Goal: Navigation & Orientation: Find specific page/section

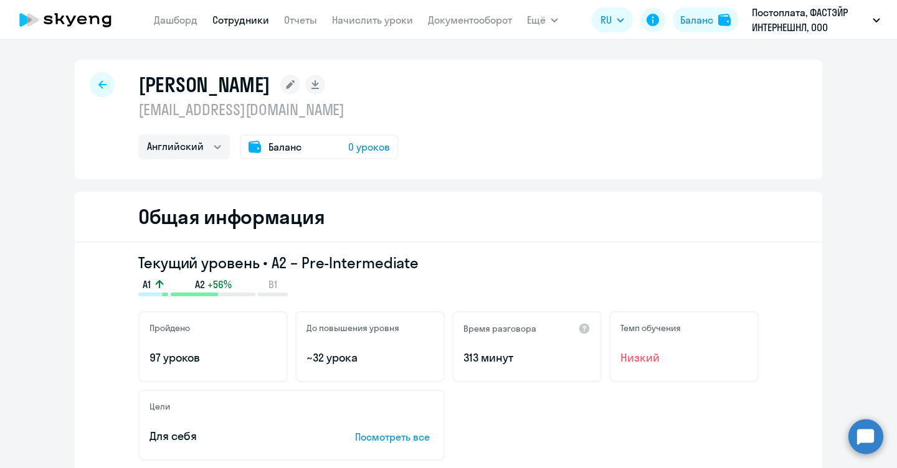
select select "english"
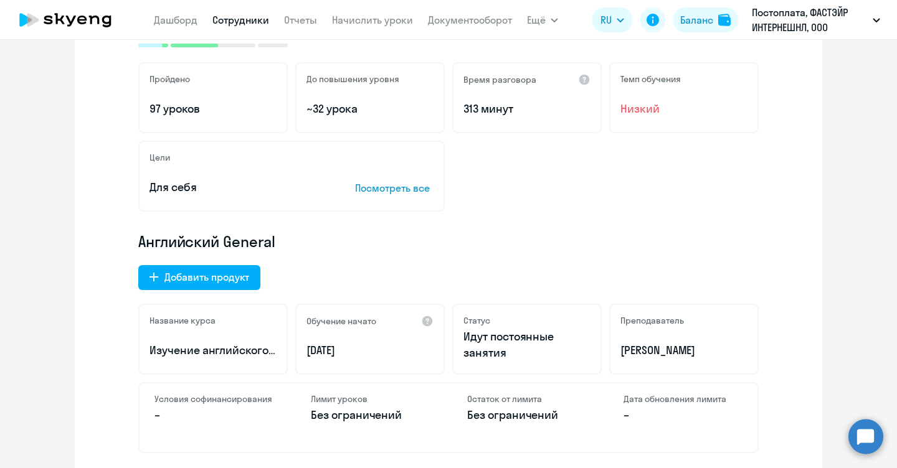
scroll to position [332, 0]
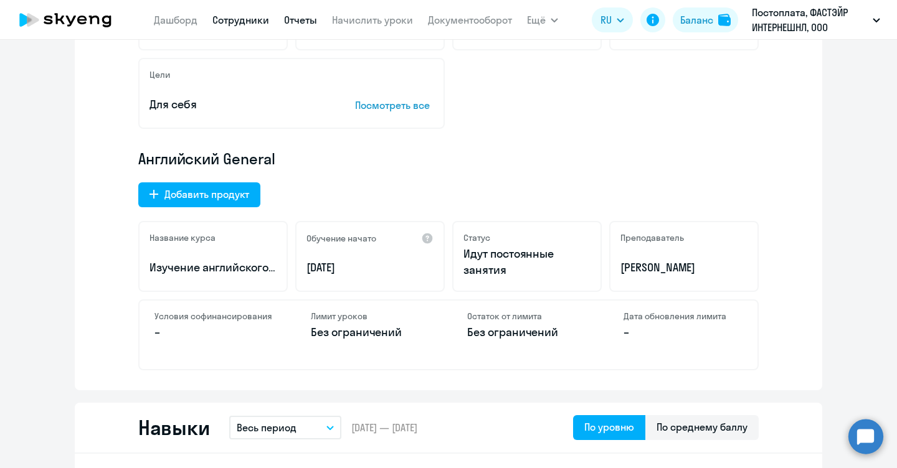
click at [303, 22] on link "Отчеты" at bounding box center [300, 20] width 33 height 12
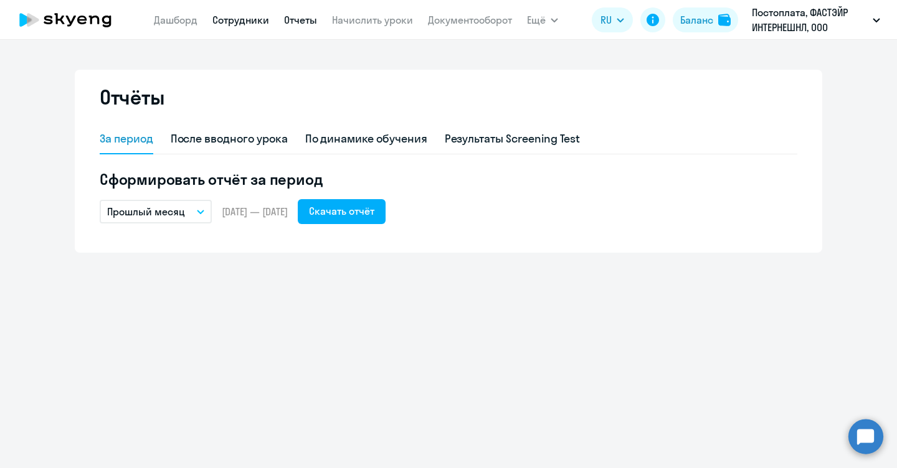
click at [223, 21] on link "Сотрудники" at bounding box center [240, 20] width 57 height 12
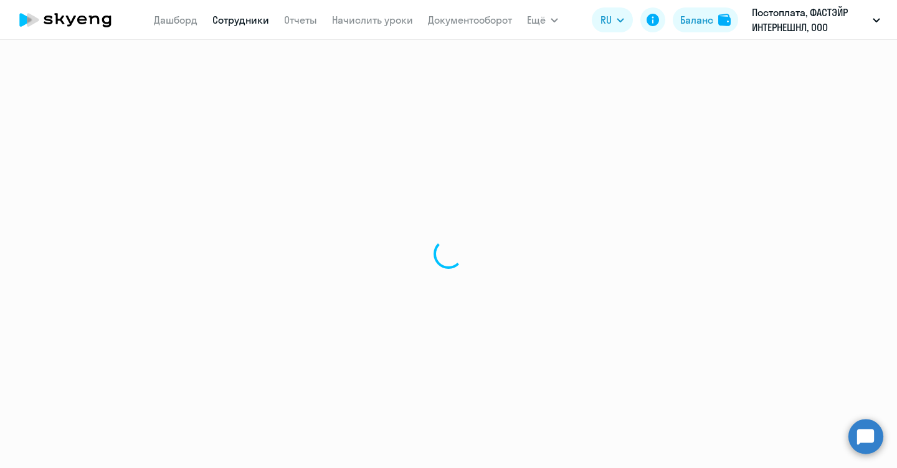
select select "30"
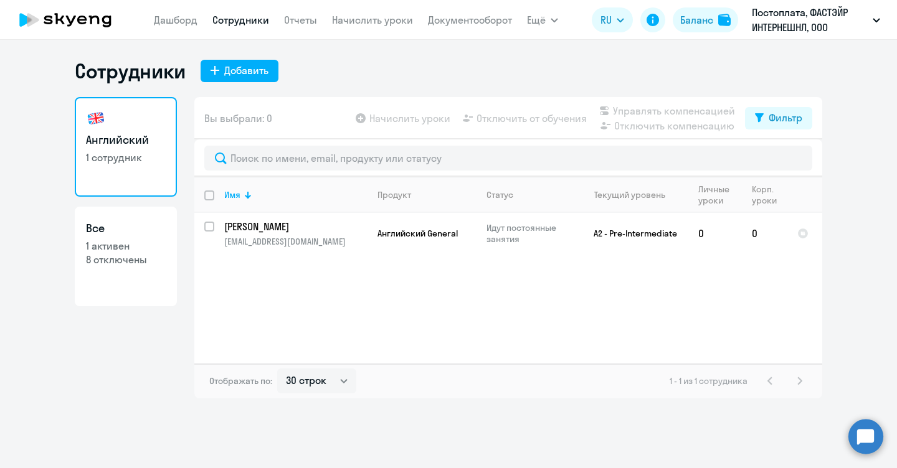
click at [179, 29] on nav "[PERSON_NAME] Отчеты Начислить уроки Документооборот" at bounding box center [333, 19] width 358 height 25
click at [303, 16] on link "Отчеты" at bounding box center [300, 20] width 33 height 12
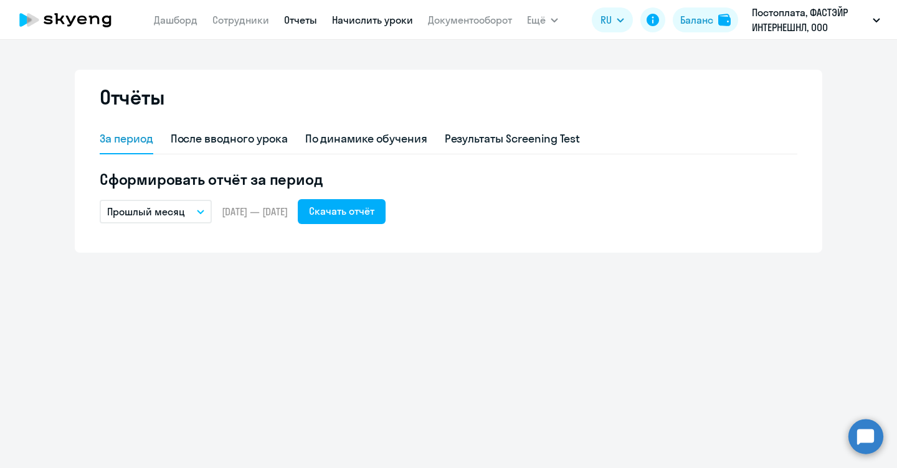
click at [379, 23] on link "Начислить уроки" at bounding box center [372, 20] width 81 height 12
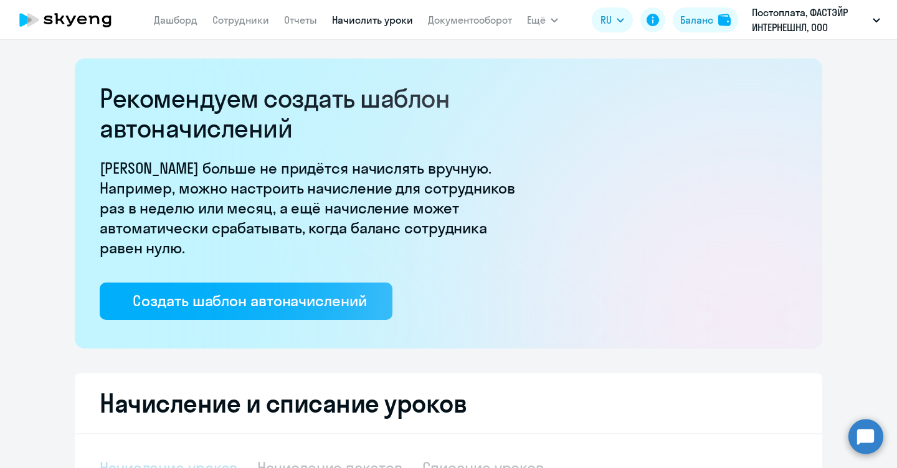
select select "10"
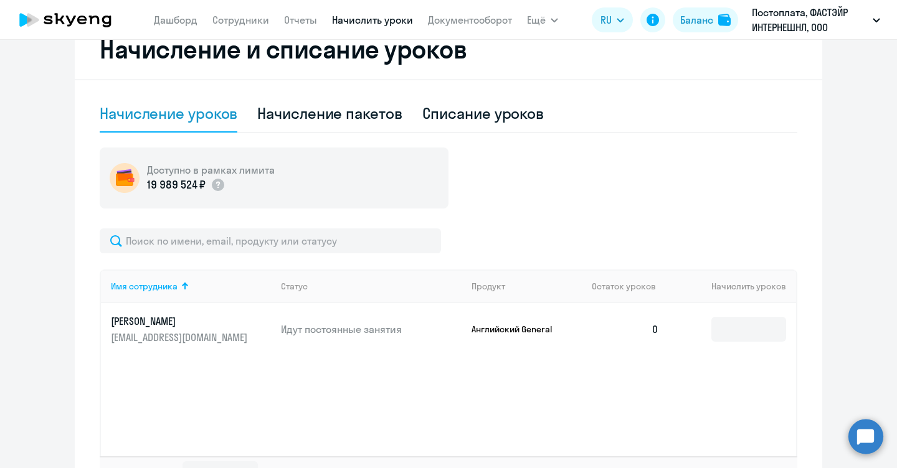
scroll to position [415, 0]
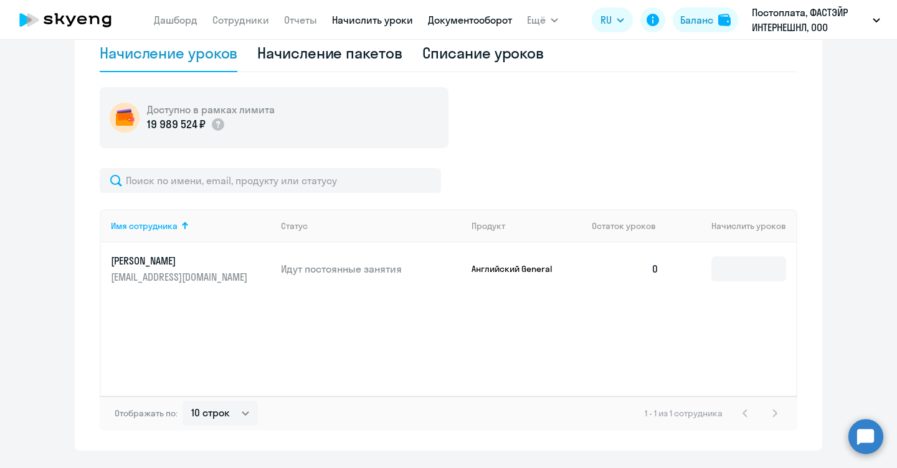
click at [482, 24] on link "Документооборот" at bounding box center [470, 20] width 84 height 12
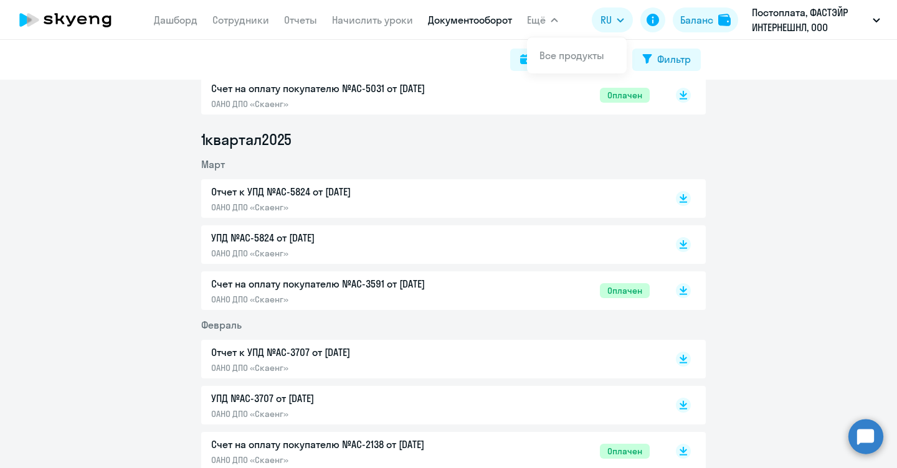
scroll to position [996, 0]
